Goal: Information Seeking & Learning: Learn about a topic

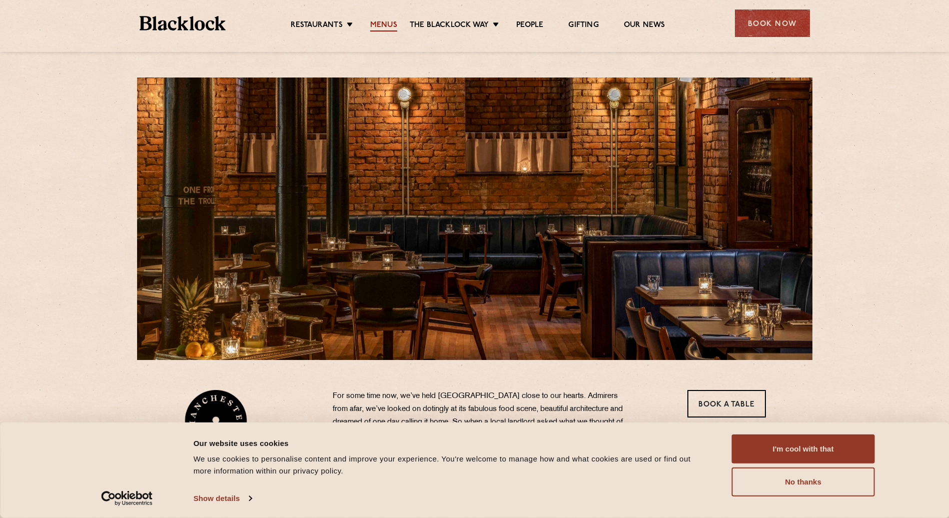
click at [383, 24] on link "Menus" at bounding box center [383, 26] width 27 height 11
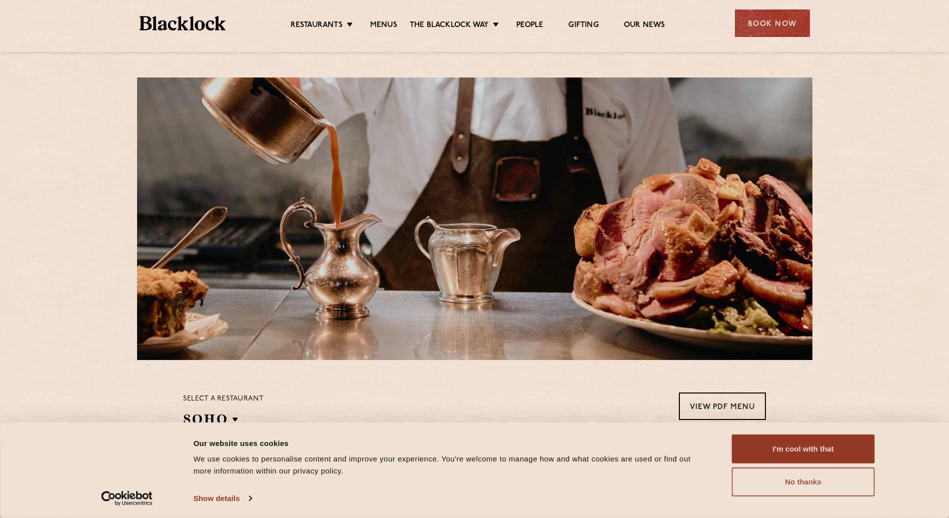
click at [797, 483] on button "No thanks" at bounding box center [803, 482] width 143 height 29
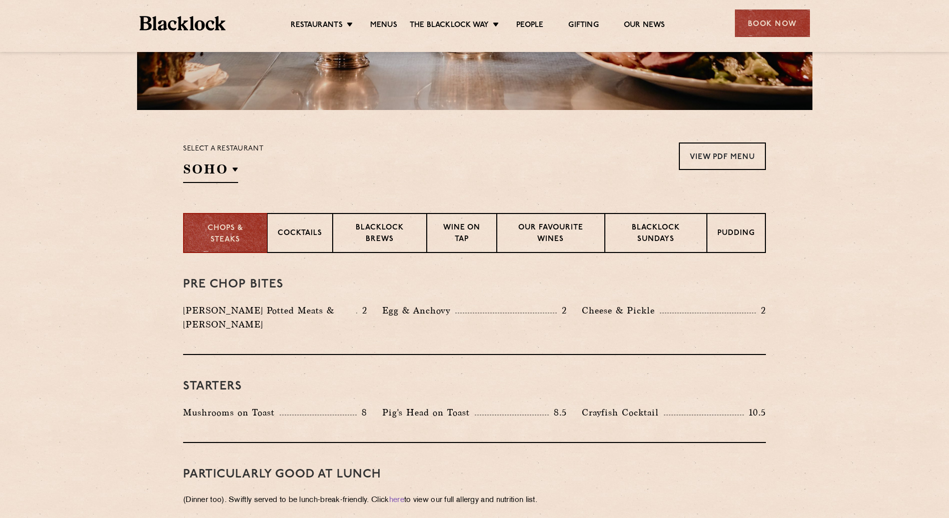
scroll to position [300, 0]
